Goal: Information Seeking & Learning: Learn about a topic

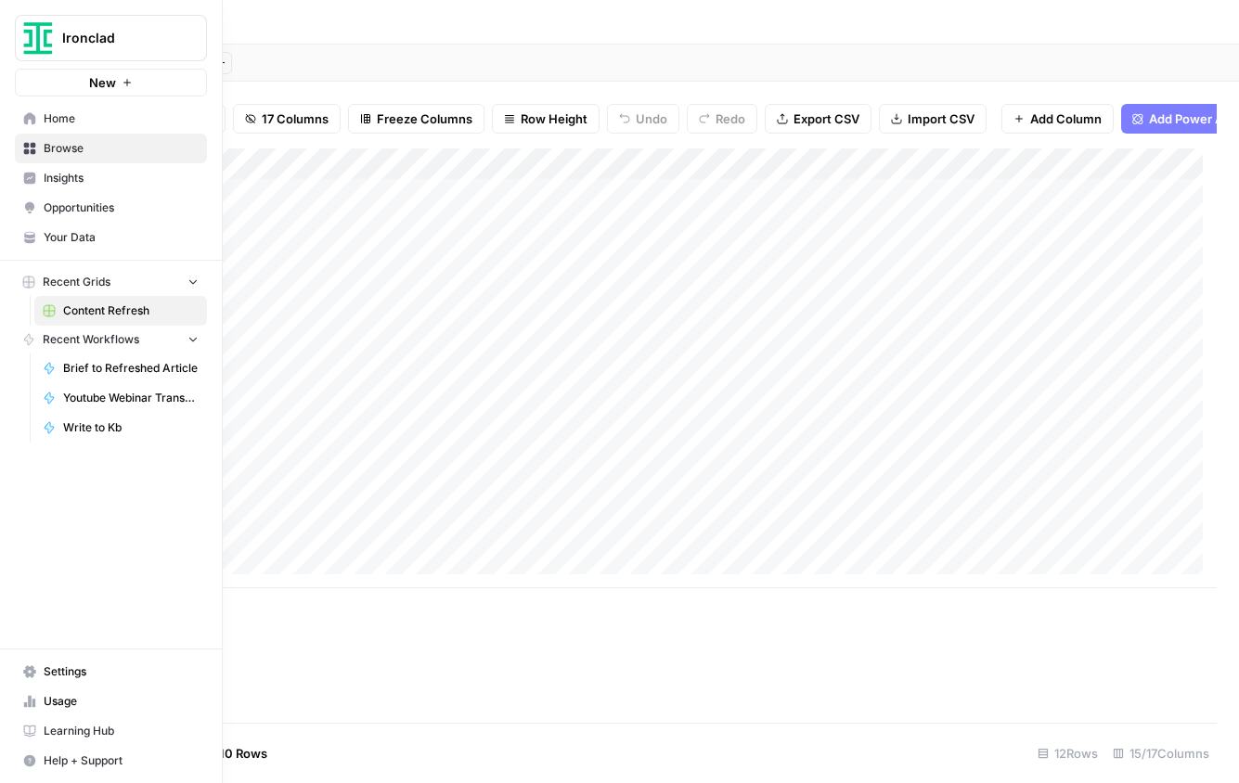
click at [84, 239] on span "Your Data" at bounding box center [121, 237] width 155 height 17
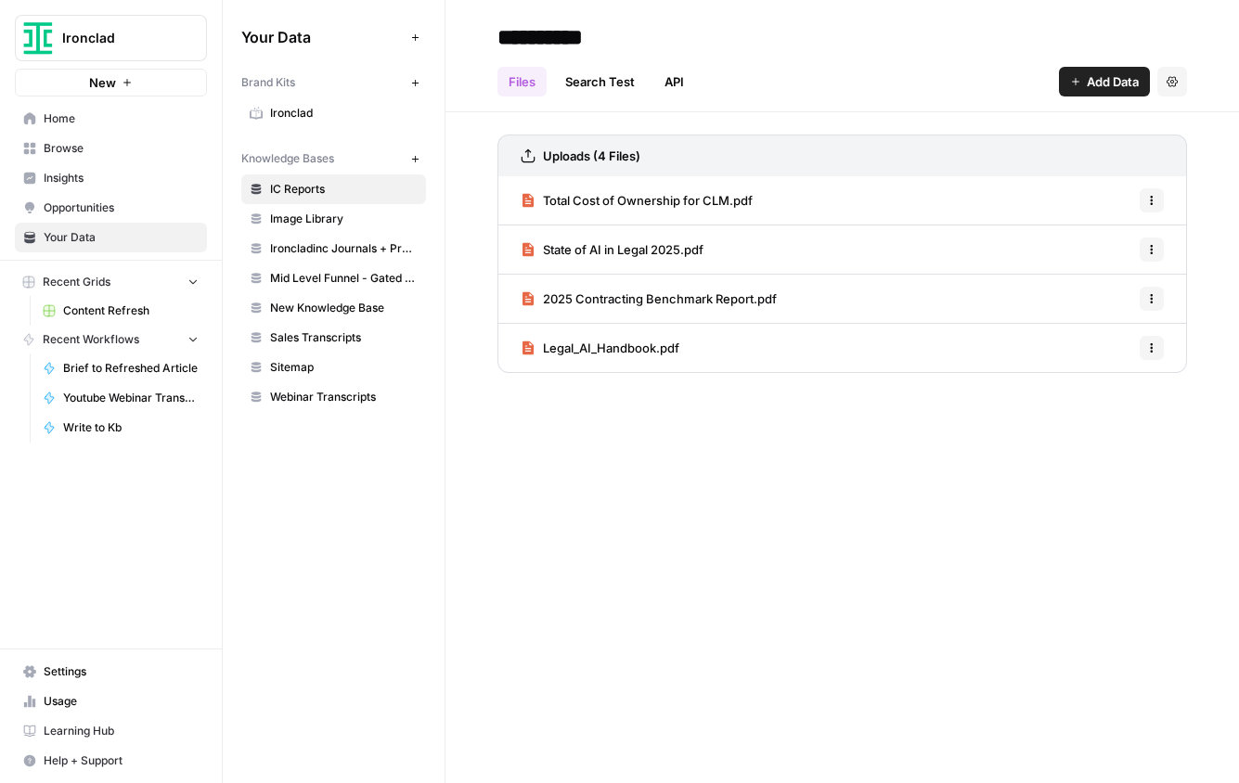
click at [700, 193] on span "Total Cost of Ownership for CLM.pdf" at bounding box center [648, 200] width 210 height 19
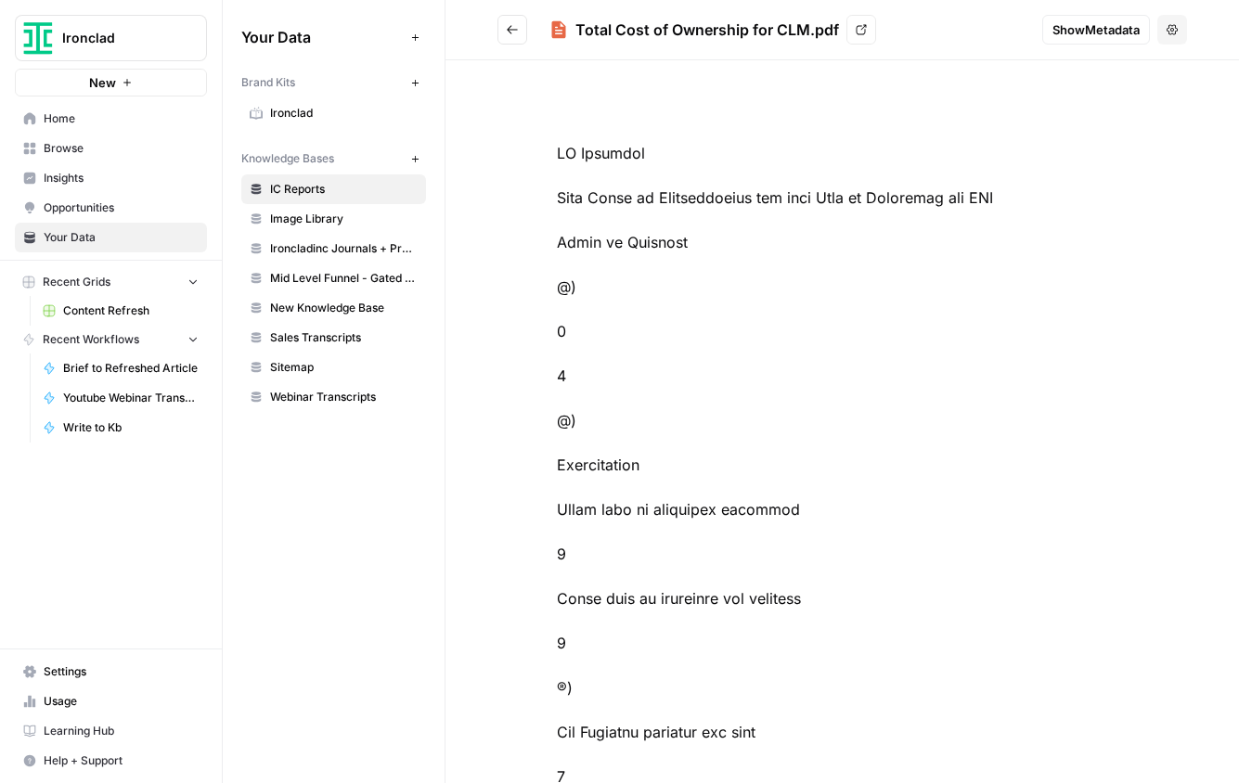
click at [502, 34] on button "Go back" at bounding box center [512, 30] width 30 height 30
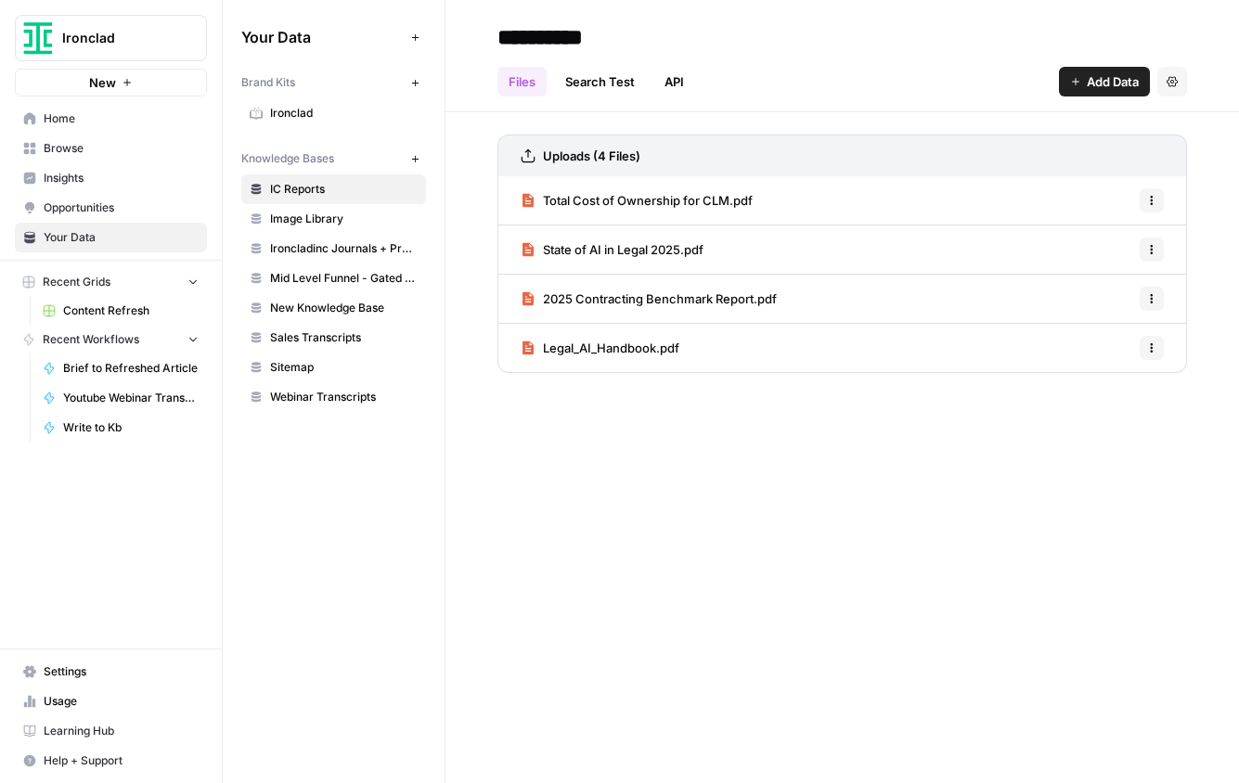
click at [1155, 196] on icon "button" at bounding box center [1151, 200] width 11 height 11
click at [1153, 196] on icon "button" at bounding box center [1151, 200] width 11 height 11
